Goal: Transaction & Acquisition: Subscribe to service/newsletter

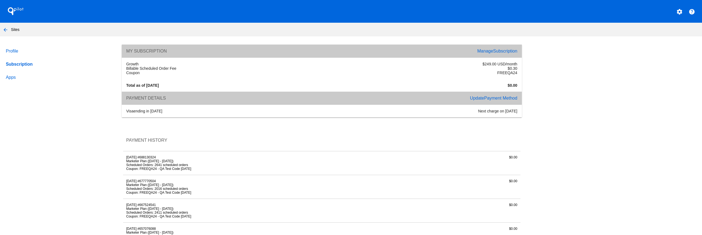
click at [499, 51] on span "Subscription" at bounding box center [505, 51] width 24 height 5
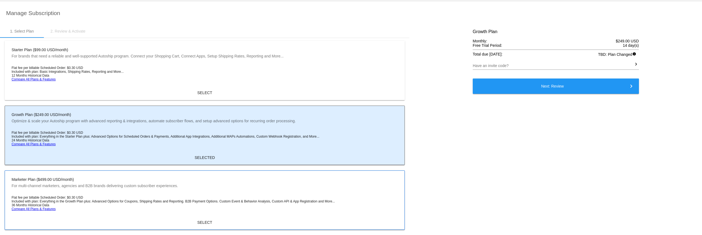
scroll to position [54, 0]
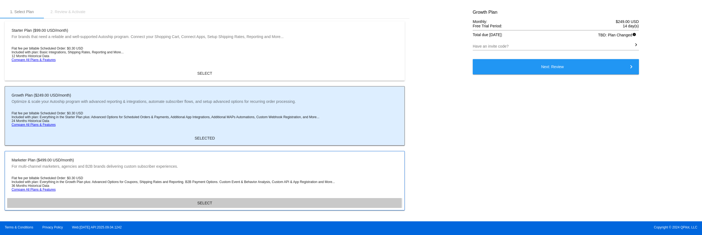
click at [204, 203] on span "SELECT" at bounding box center [204, 203] width 15 height 4
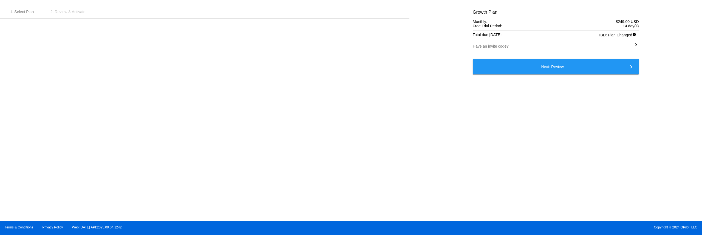
scroll to position [0, 0]
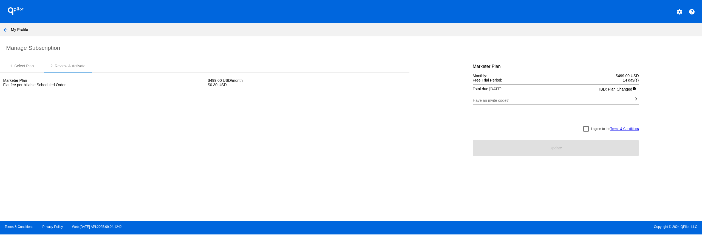
click at [583, 130] on div at bounding box center [585, 128] width 5 height 5
click at [585, 132] on input "I agree to the Terms & Conditions" at bounding box center [585, 132] width 0 height 0
checkbox input "true"
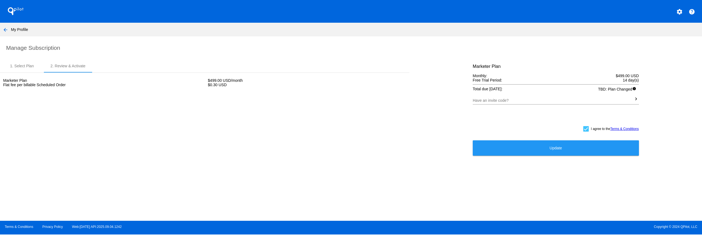
click at [573, 146] on button "Update" at bounding box center [556, 148] width 166 height 15
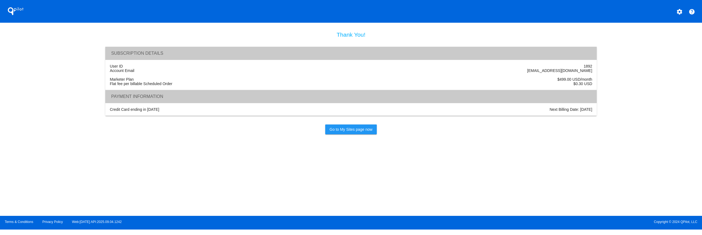
click at [358, 129] on span "Go to My Sites page now" at bounding box center [350, 129] width 43 height 4
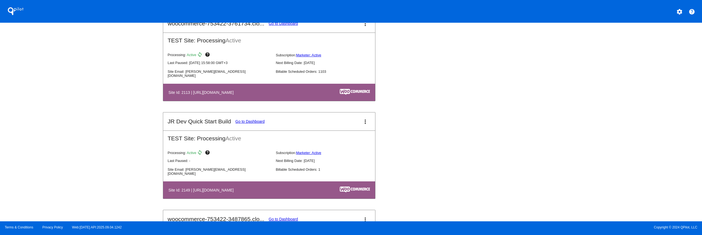
scroll to position [576, 0]
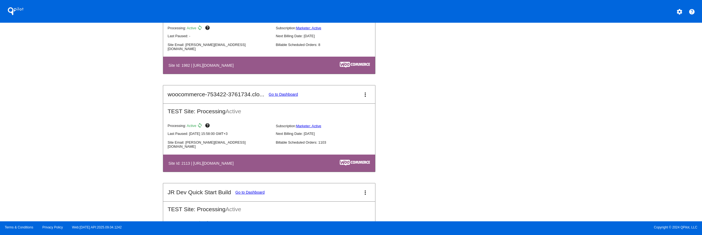
click at [281, 96] on link "Go to Dashboard" at bounding box center [283, 94] width 29 height 4
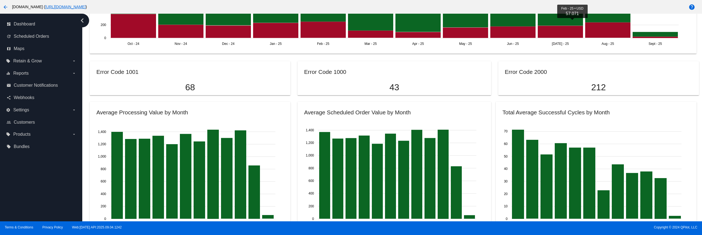
scroll to position [466, 0]
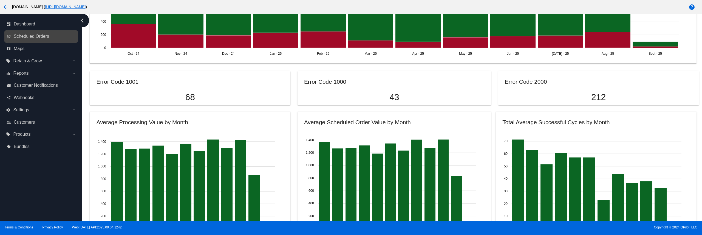
click at [13, 34] on link "update Scheduled Orders" at bounding box center [42, 36] width 70 height 9
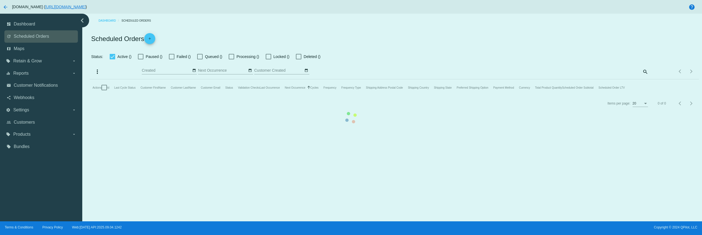
checkbox input "true"
